Goal: Transaction & Acquisition: Subscribe to service/newsletter

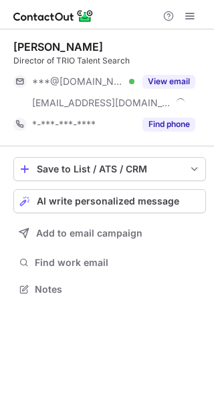
scroll to position [280, 214]
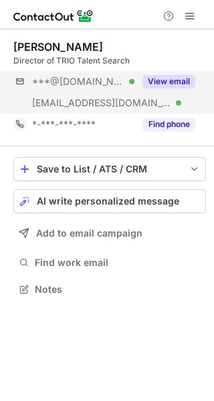
click at [160, 101] on div "***@[DOMAIN_NAME] Verified [EMAIL_ADDRESS][DOMAIN_NAME] Verified View email" at bounding box center [109, 92] width 193 height 43
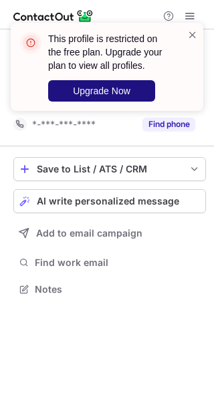
click at [99, 95] on span "Upgrade Now" at bounding box center [102, 91] width 58 height 11
